Goal: Transaction & Acquisition: Purchase product/service

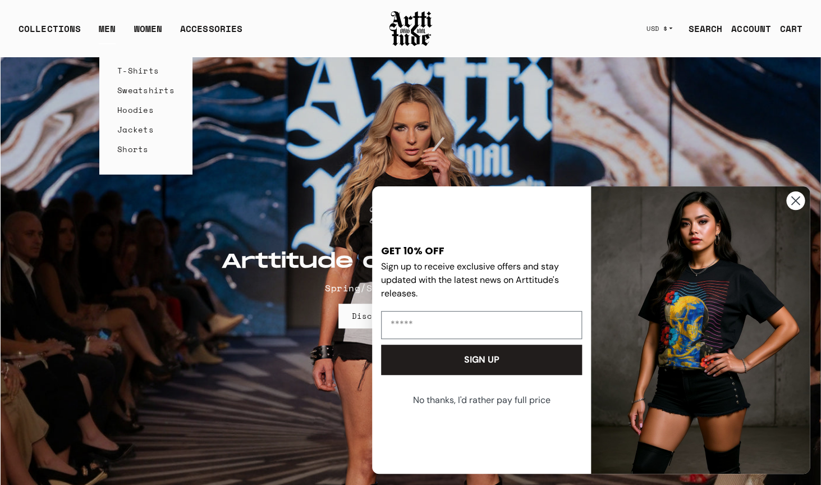
click at [121, 70] on link "T-Shirts" at bounding box center [145, 71] width 57 height 20
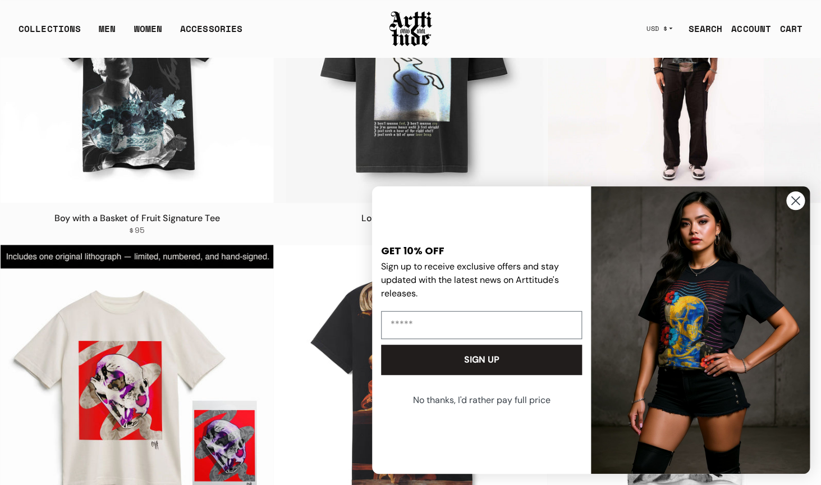
scroll to position [557, 0]
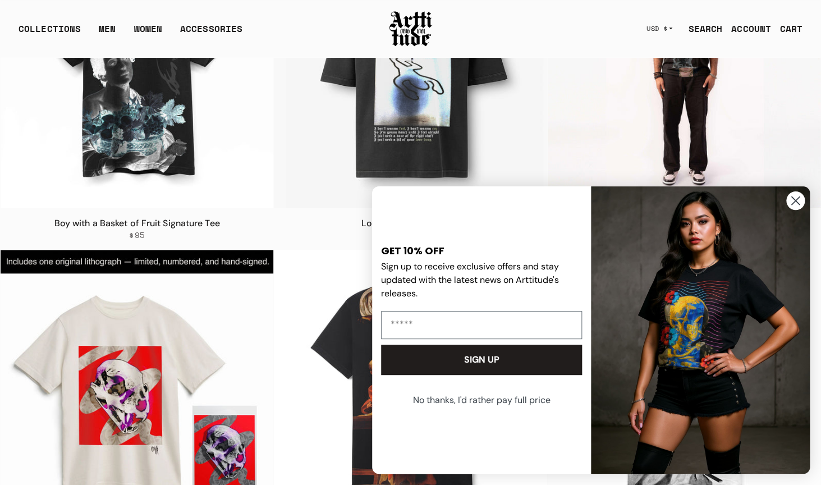
click at [664, 105] on img at bounding box center [683, 70] width 273 height 273
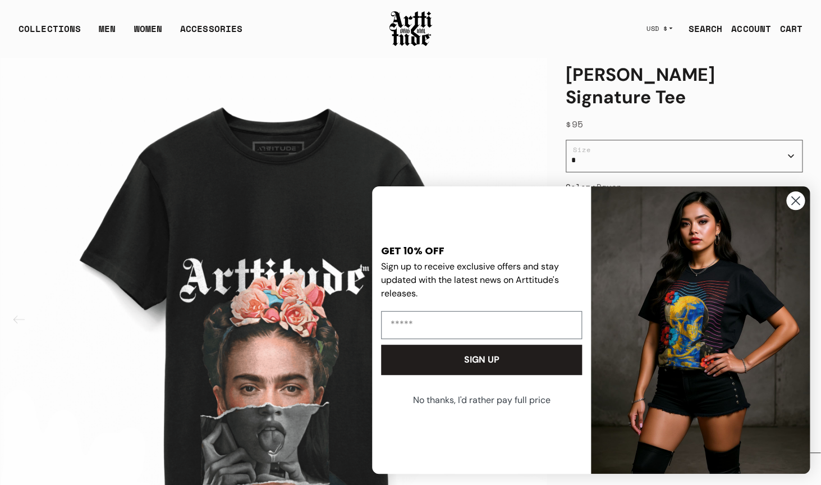
scroll to position [53, 0]
click at [800, 206] on circle "Close dialog" at bounding box center [795, 200] width 19 height 19
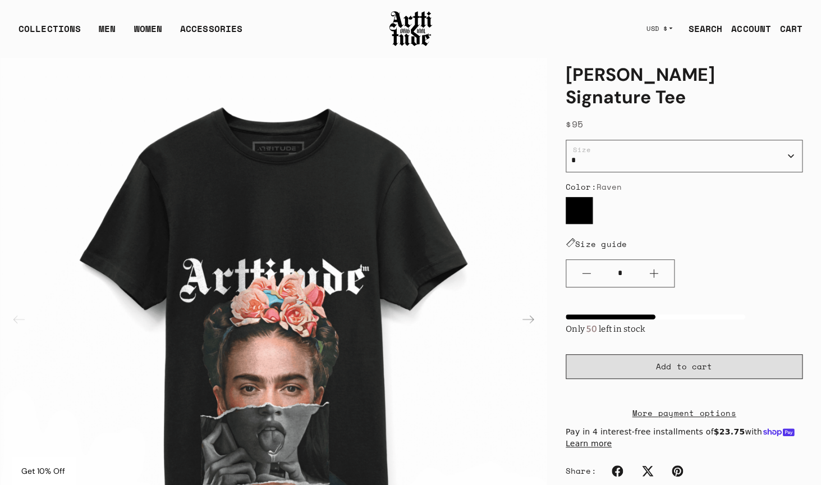
click at [680, 361] on span "Add to cart" at bounding box center [684, 366] width 56 height 11
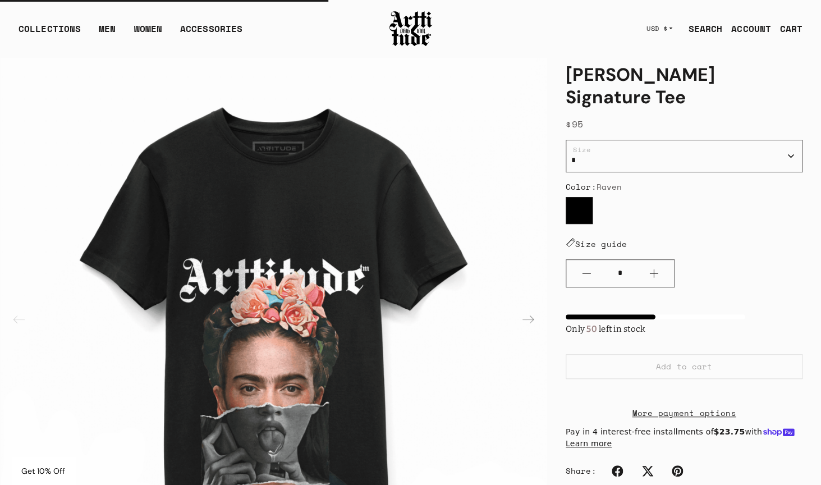
scroll to position [0, 0]
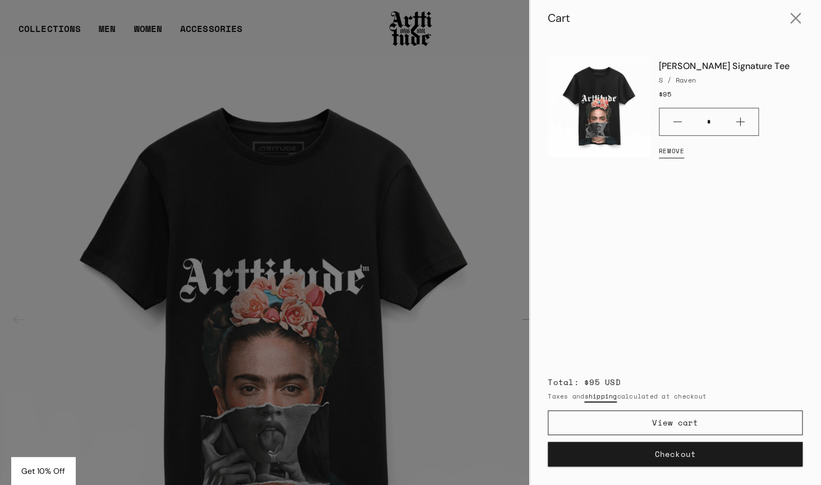
click at [691, 453] on button "Checkout" at bounding box center [674, 453] width 255 height 25
